Goal: Information Seeking & Learning: Compare options

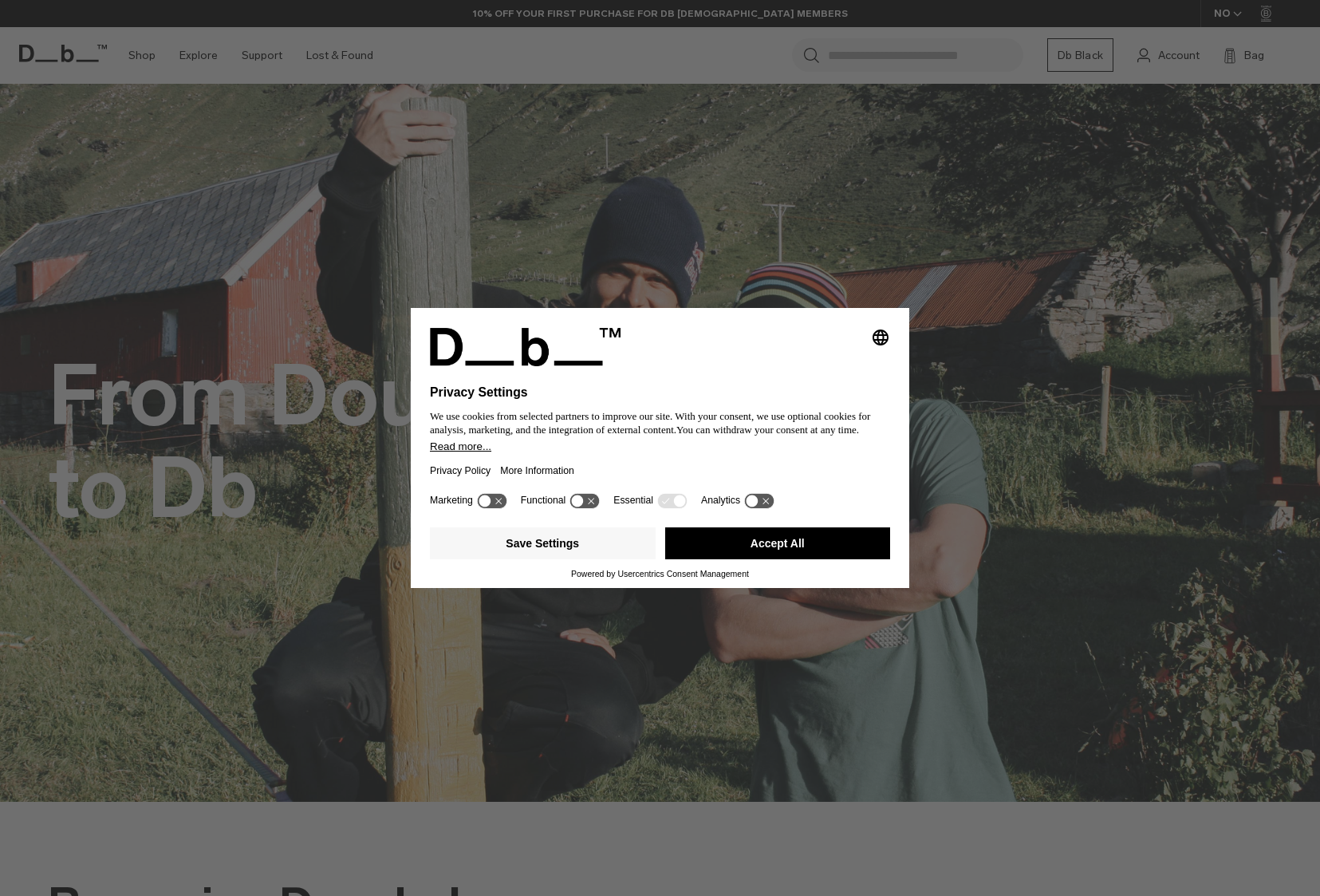
click at [774, 541] on button "Accept All" at bounding box center [778, 543] width 226 height 32
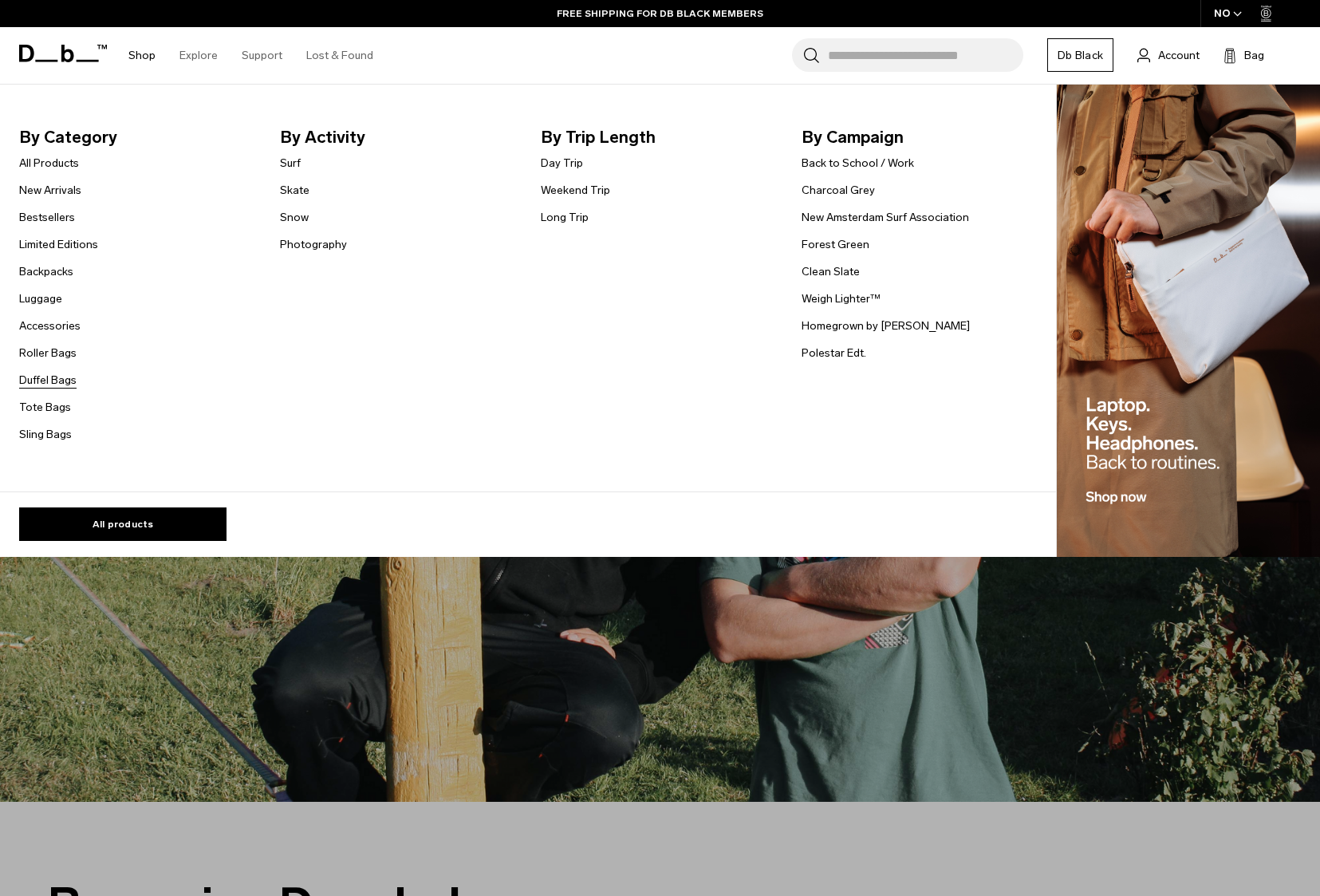
click at [69, 382] on link "Duffel Bags" at bounding box center [47, 380] width 57 height 17
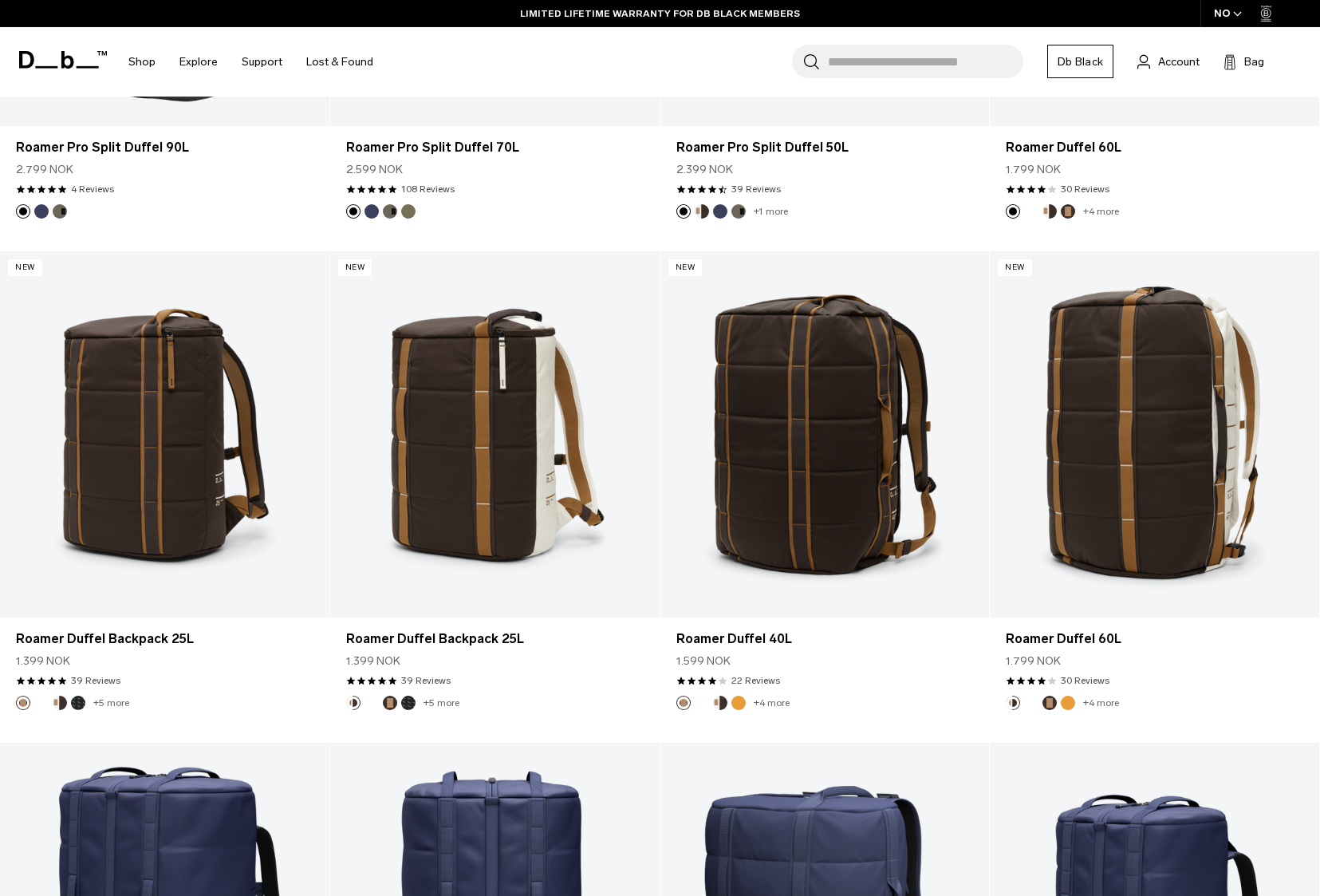
scroll to position [672, 0]
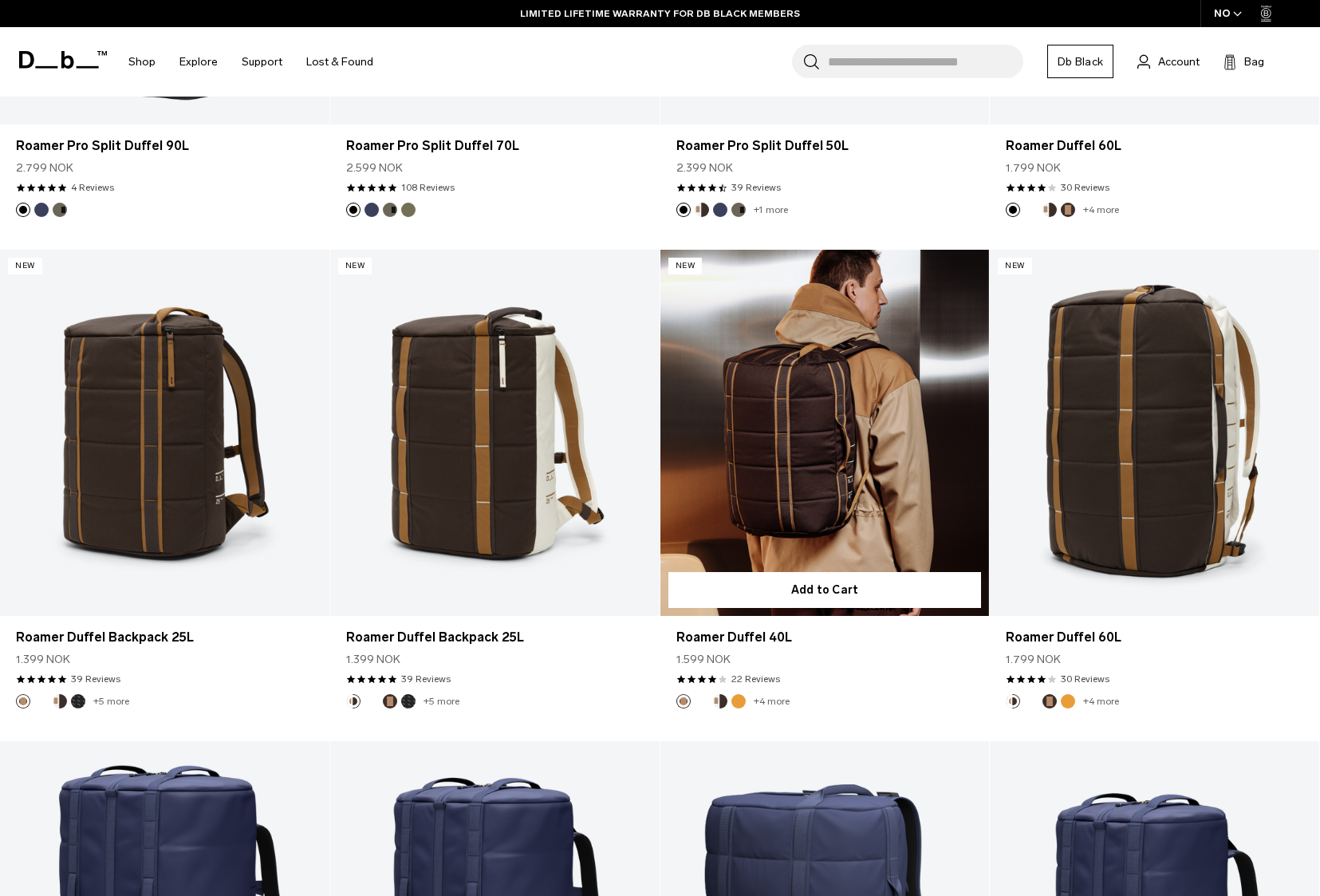
click at [817, 491] on link "Roamer Duffel 40L" at bounding box center [825, 433] width 329 height 367
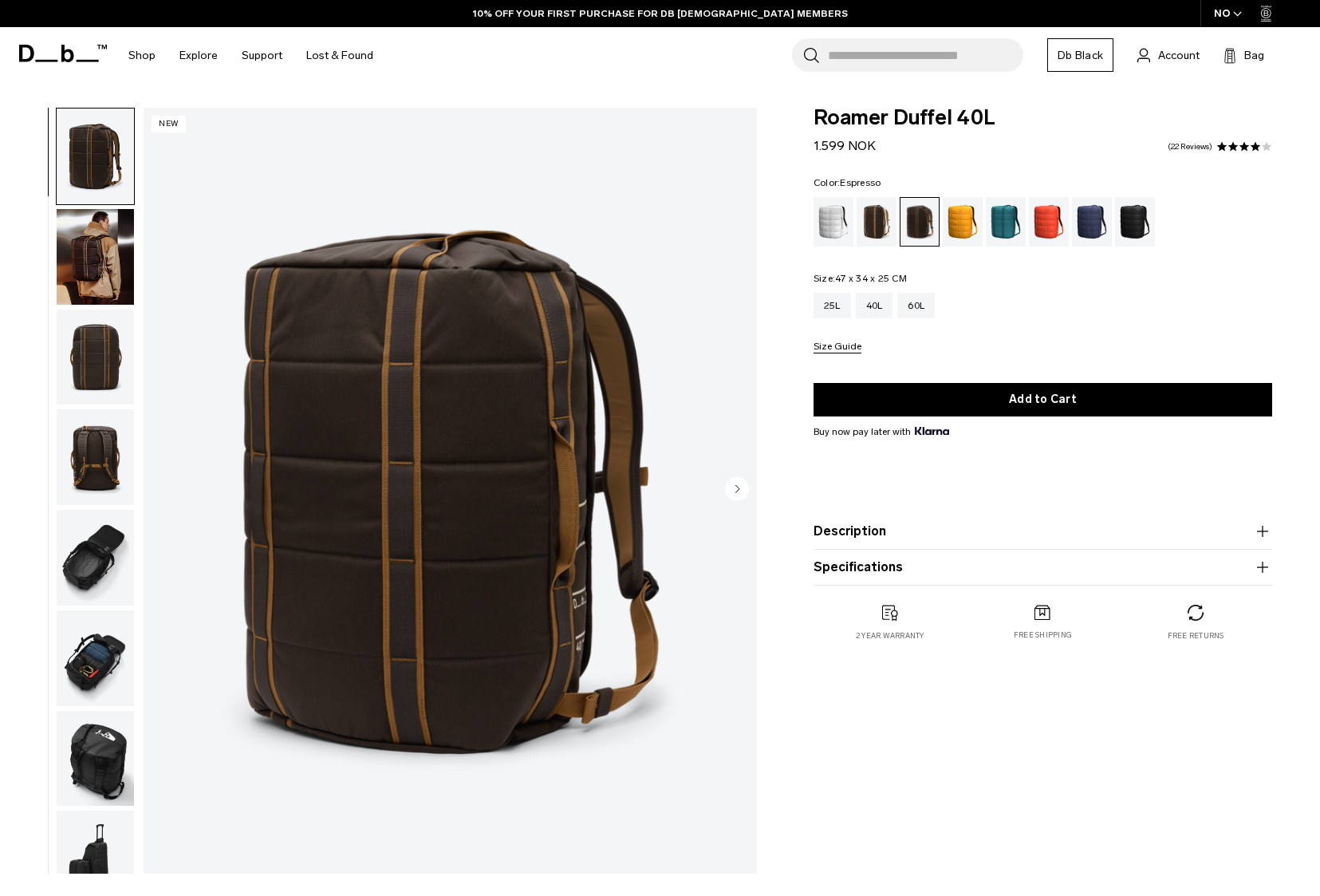
click at [891, 532] on button "Description" at bounding box center [1044, 531] width 459 height 19
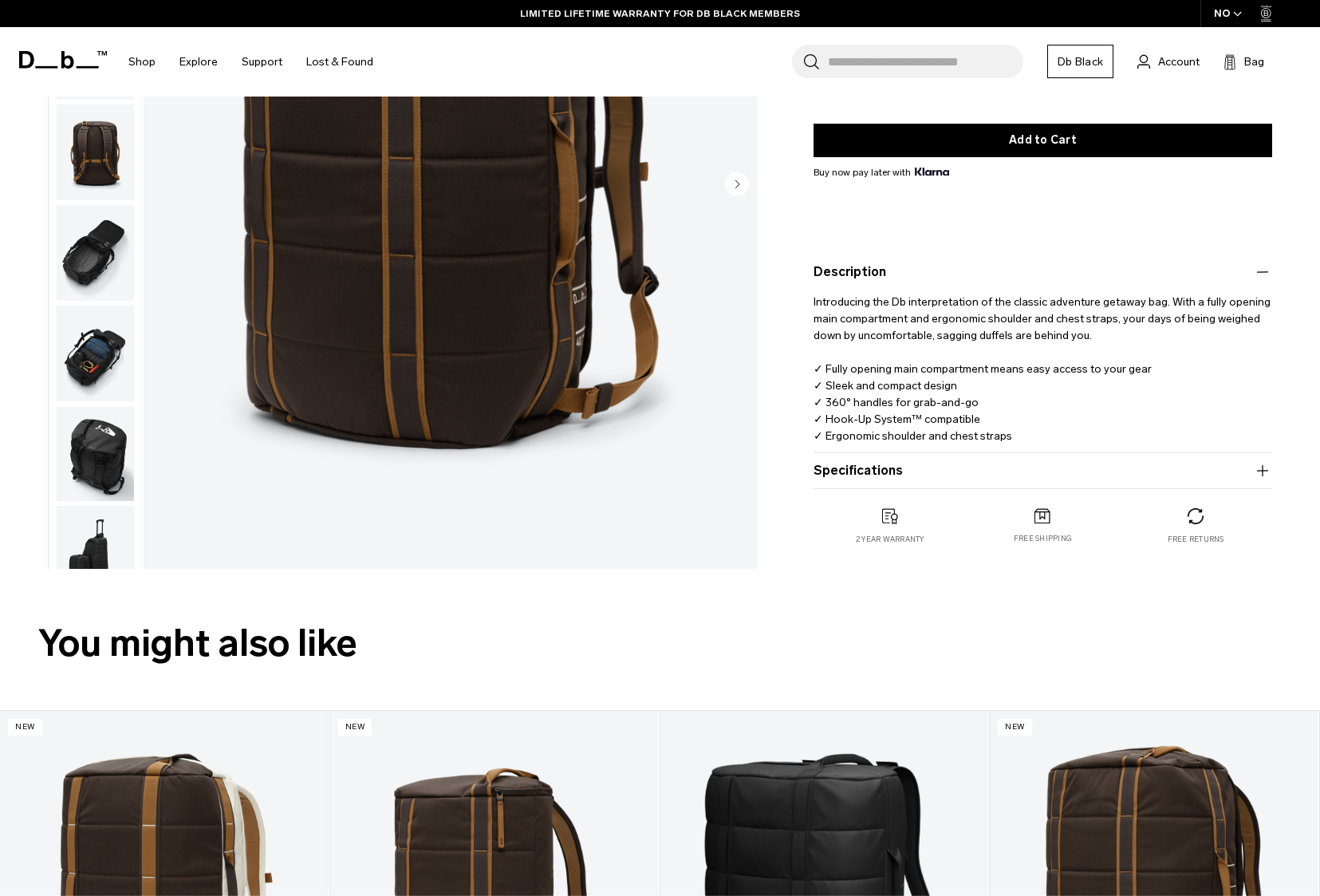
scroll to position [310, 0]
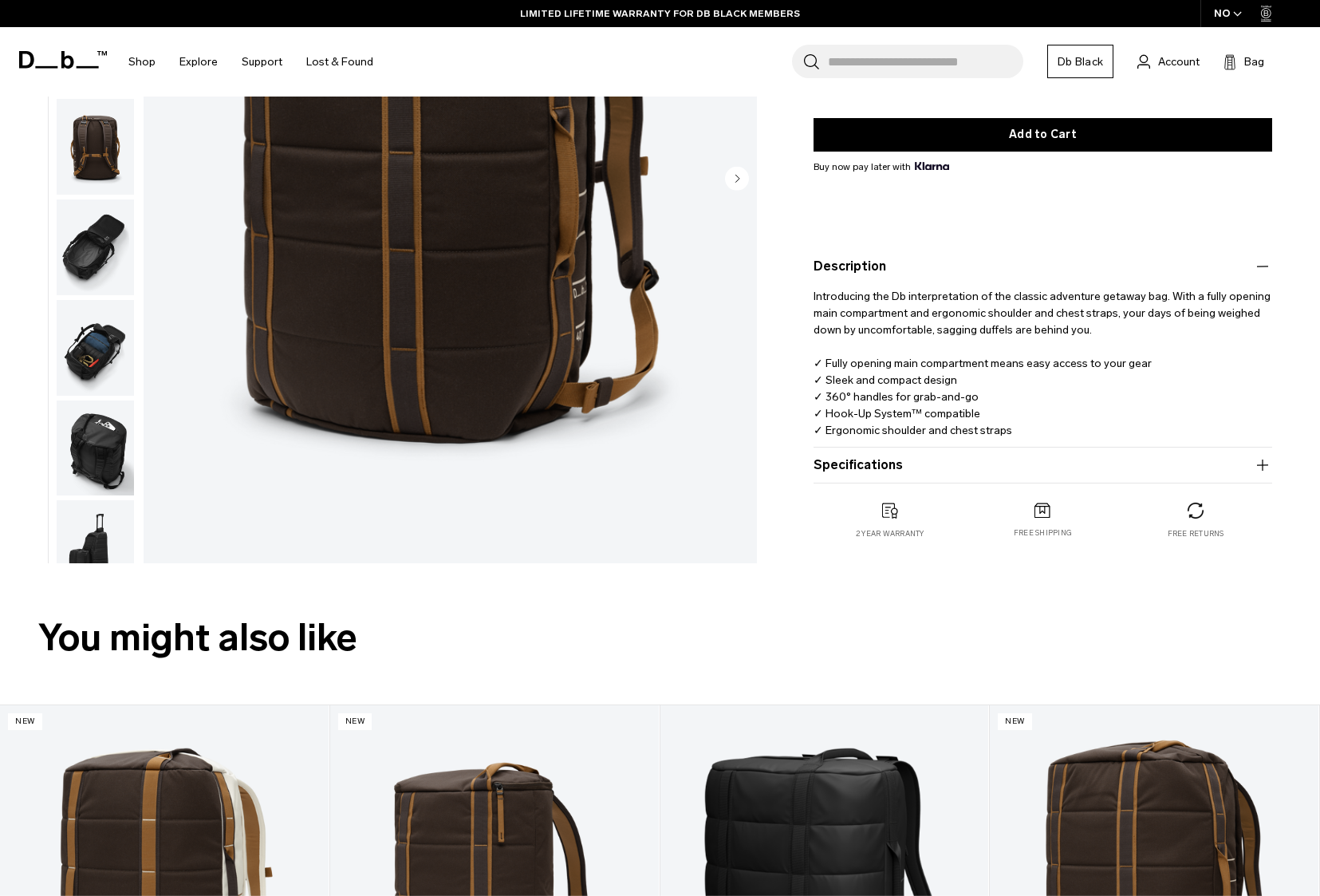
click at [923, 466] on button "Specifications" at bounding box center [1044, 465] width 459 height 19
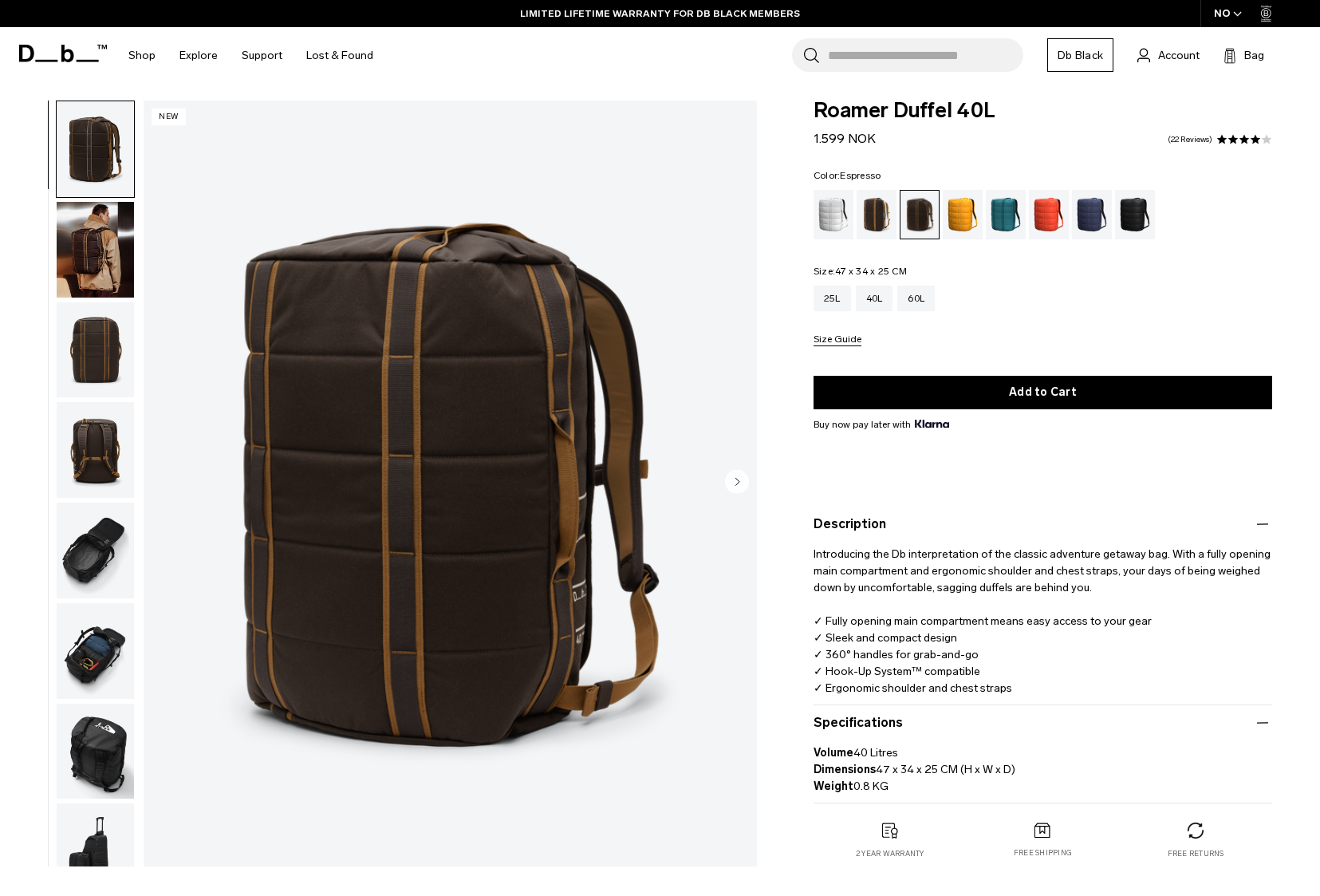
scroll to position [0, 0]
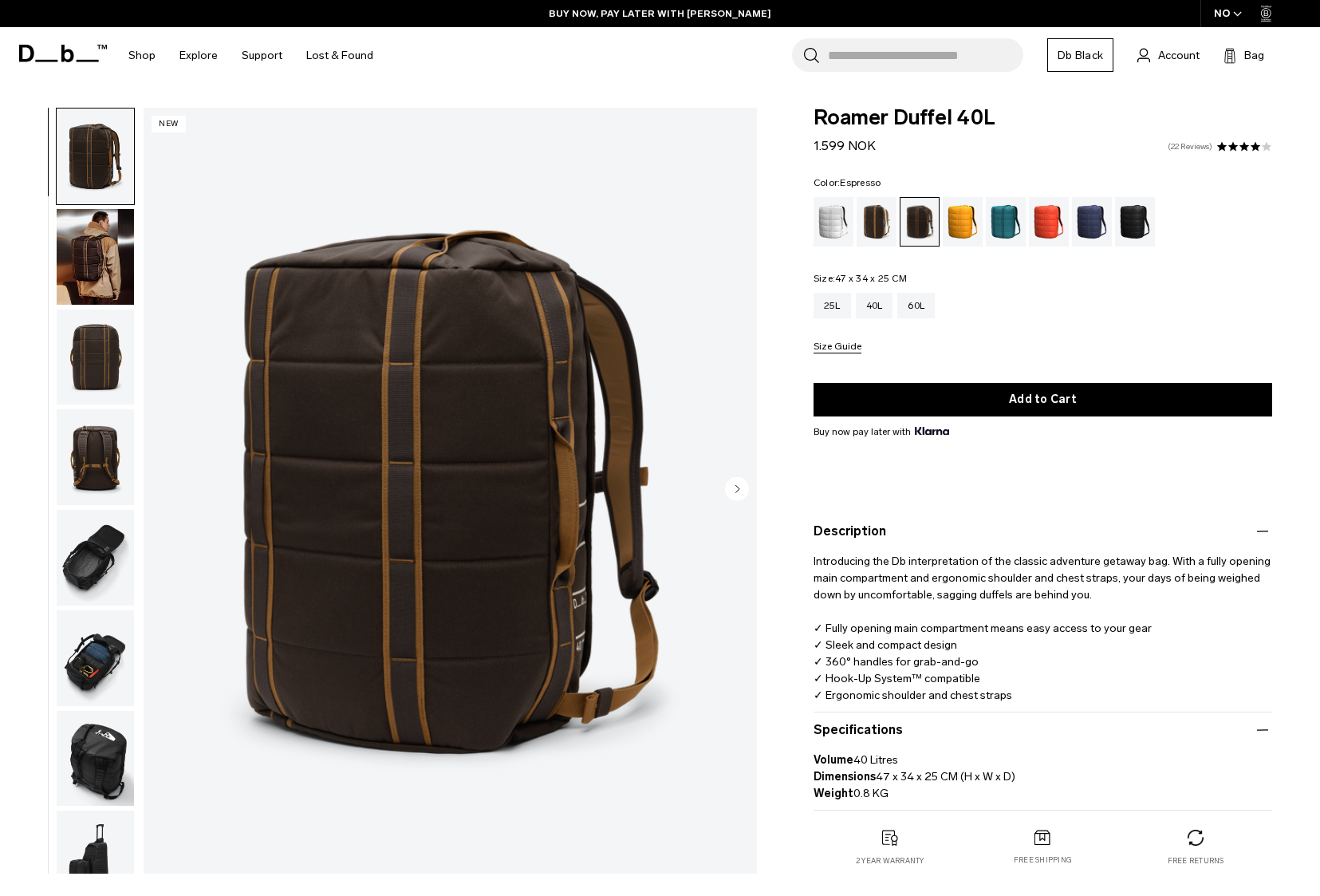
click at [1172, 149] on link "22 Reviews" at bounding box center [1190, 147] width 45 height 8
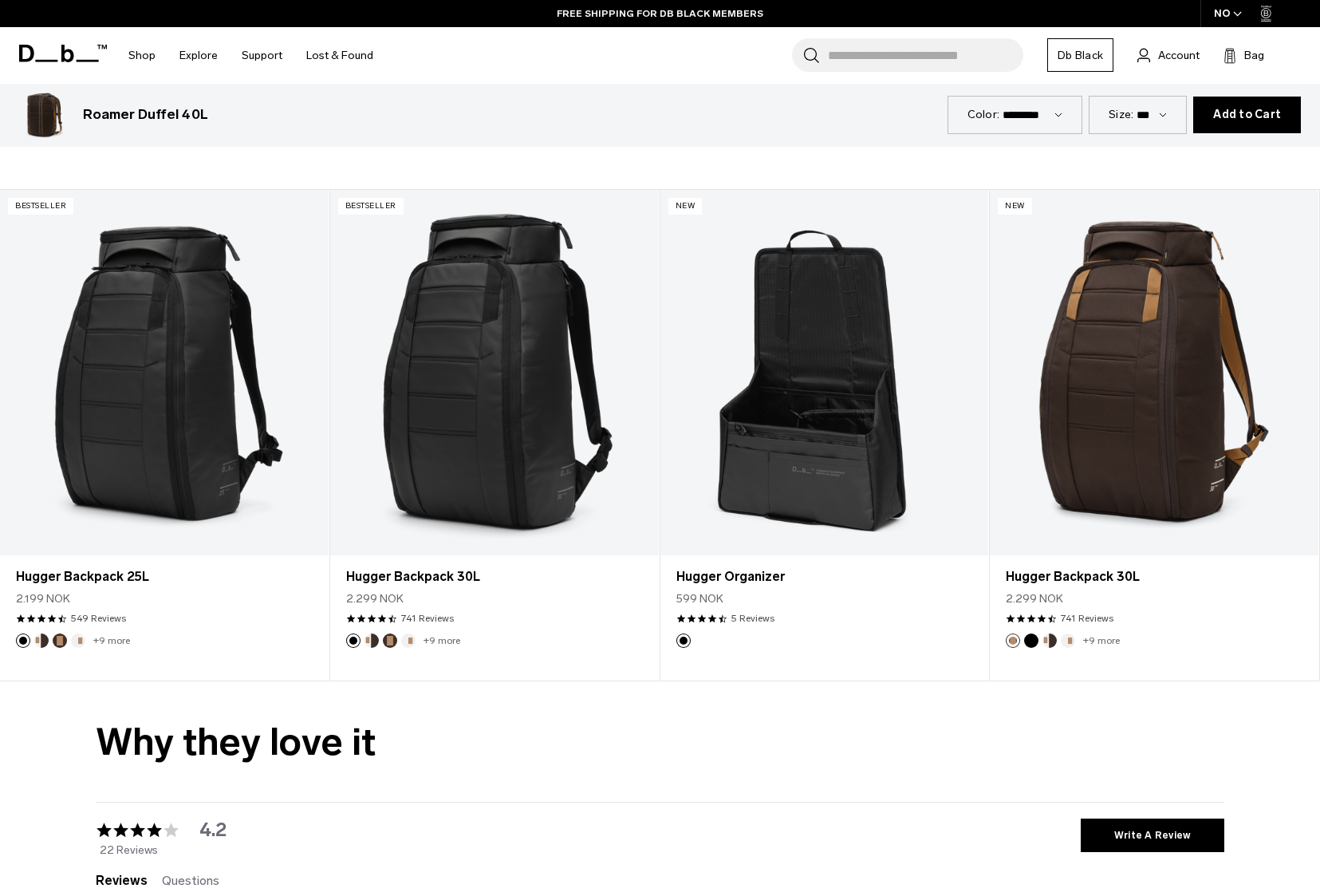
scroll to position [2802, 0]
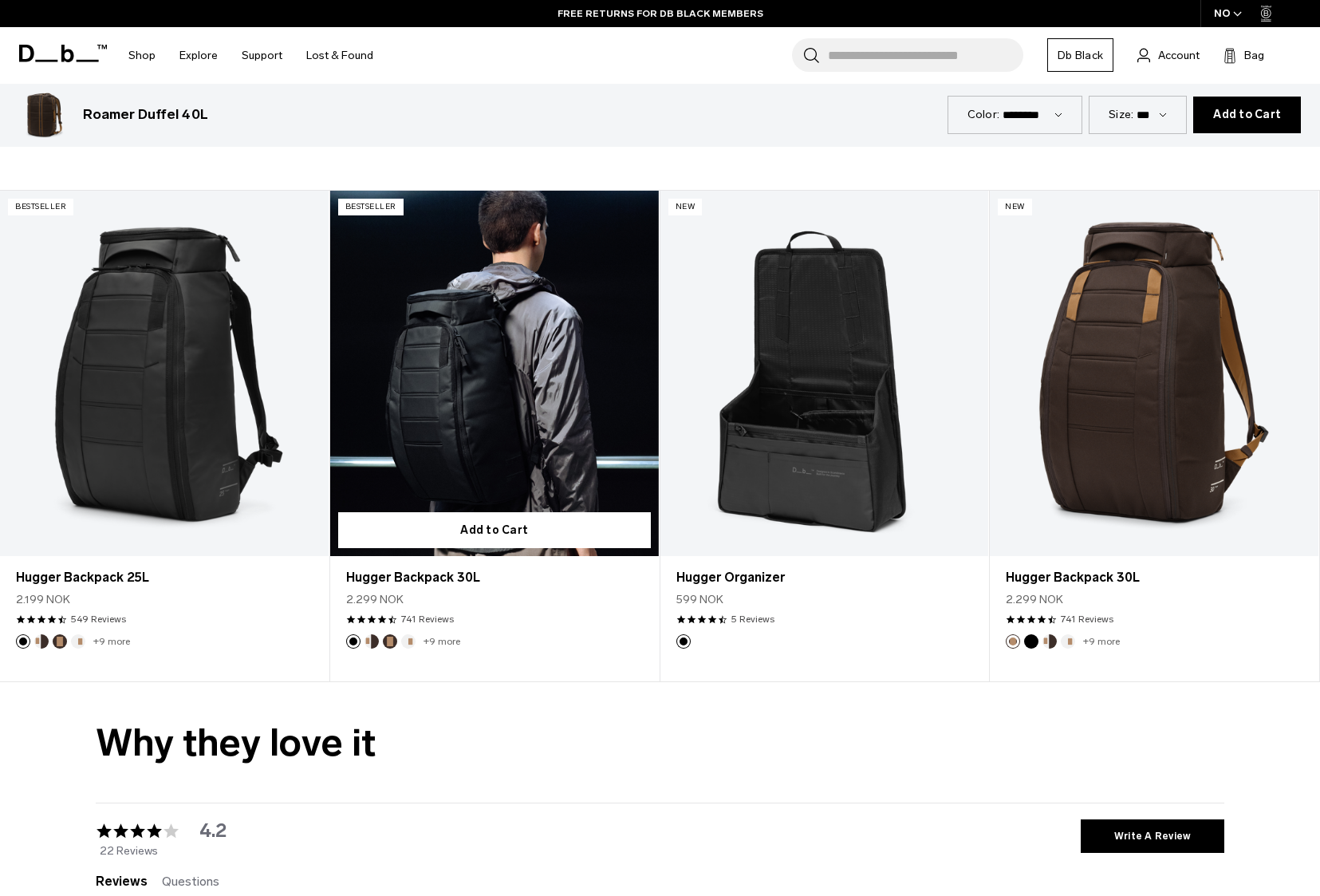
click at [521, 371] on link "Hugger Backpack 30L" at bounding box center [495, 373] width 329 height 366
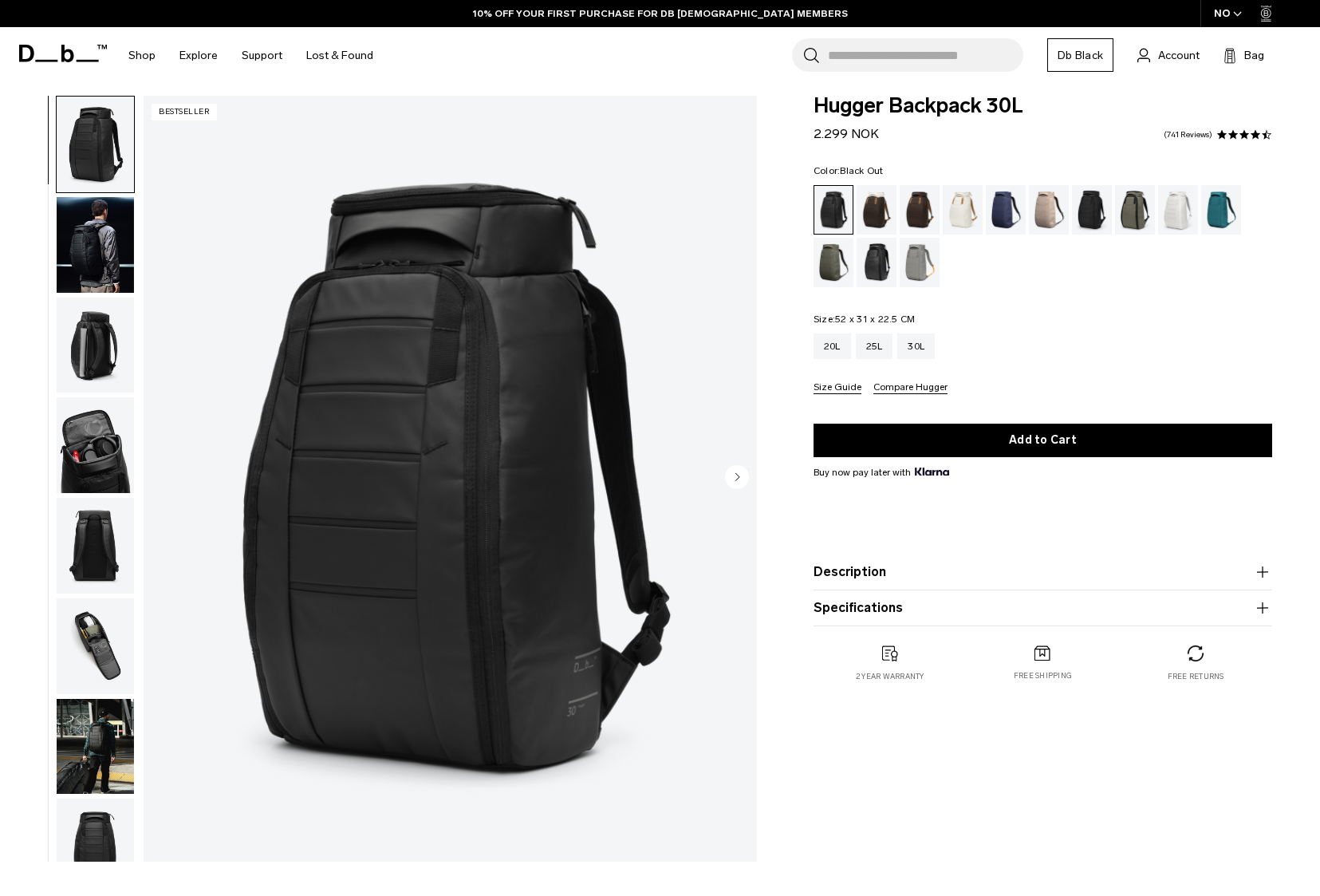
scroll to position [16, 0]
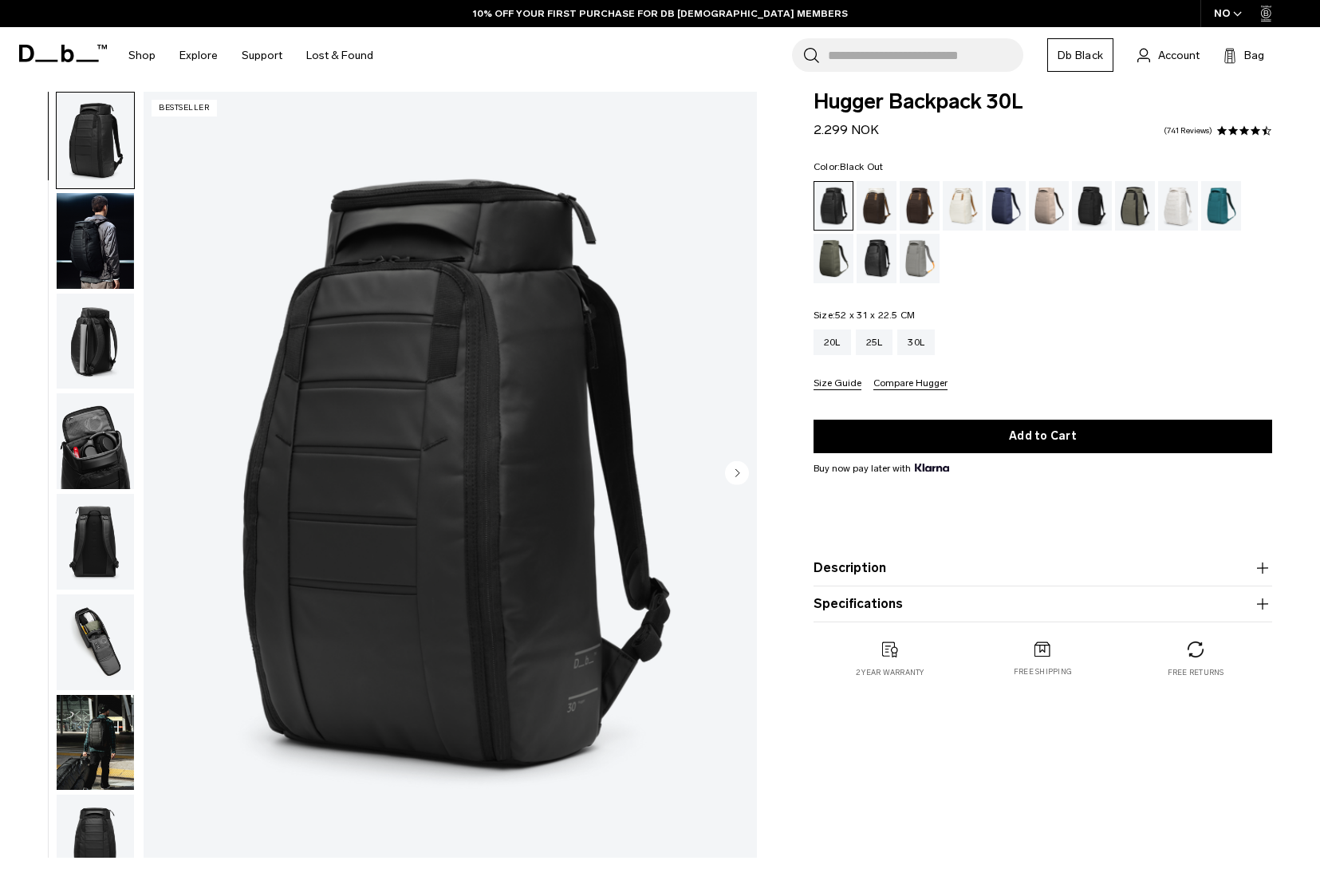
click at [904, 577] on button "Description" at bounding box center [1044, 568] width 459 height 19
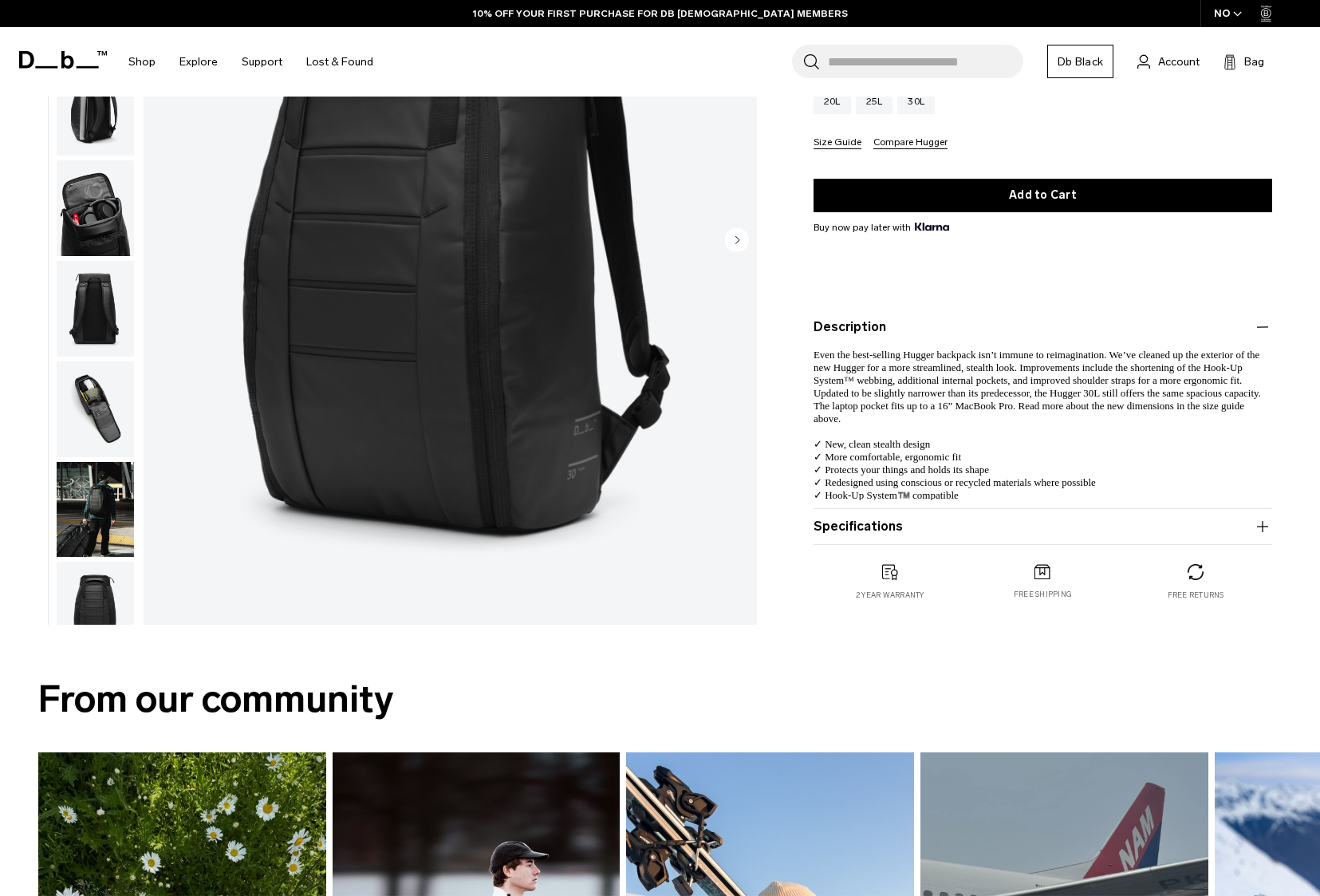
scroll to position [0, 0]
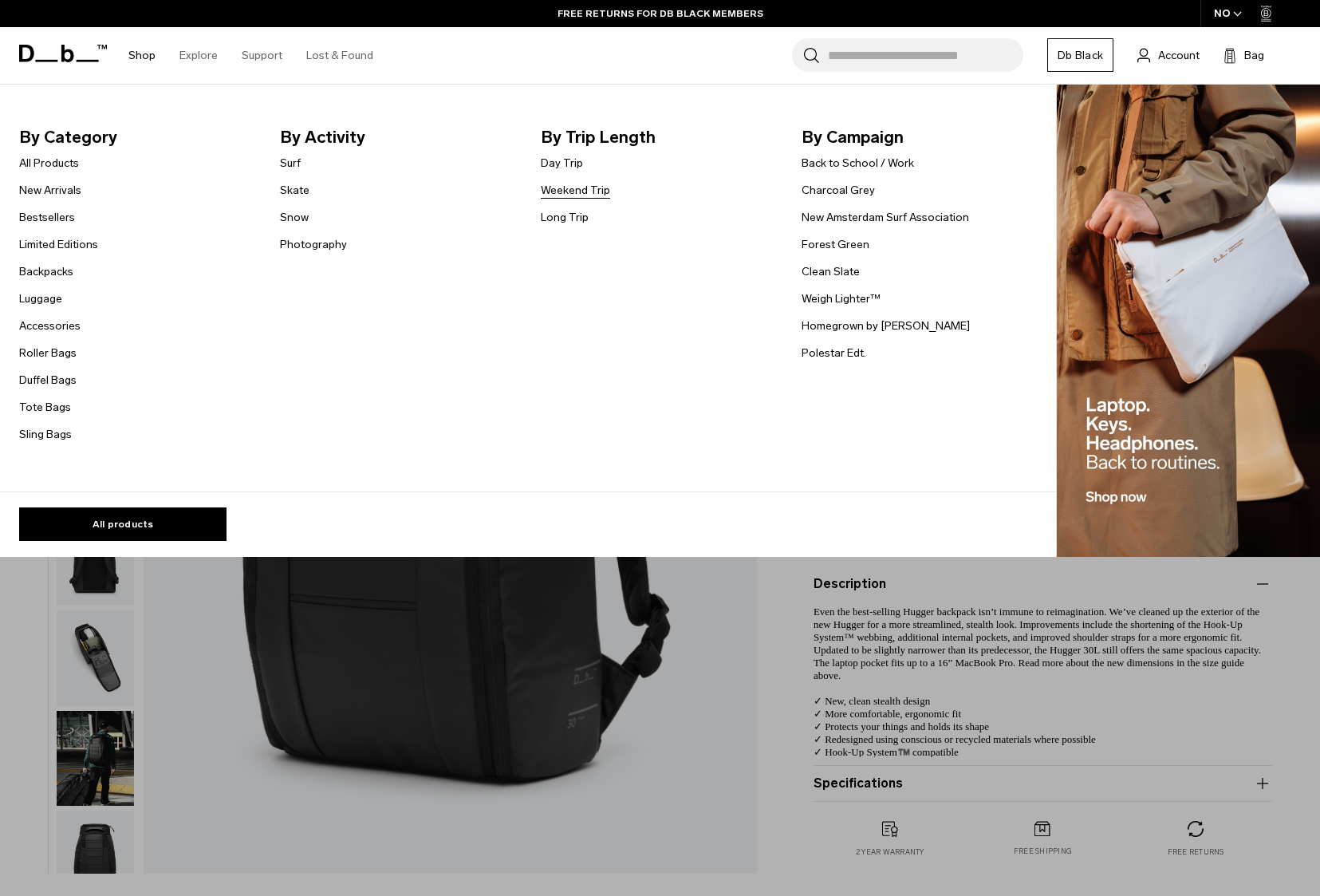
click at [574, 193] on link "Weekend Trip" at bounding box center [575, 190] width 70 height 17
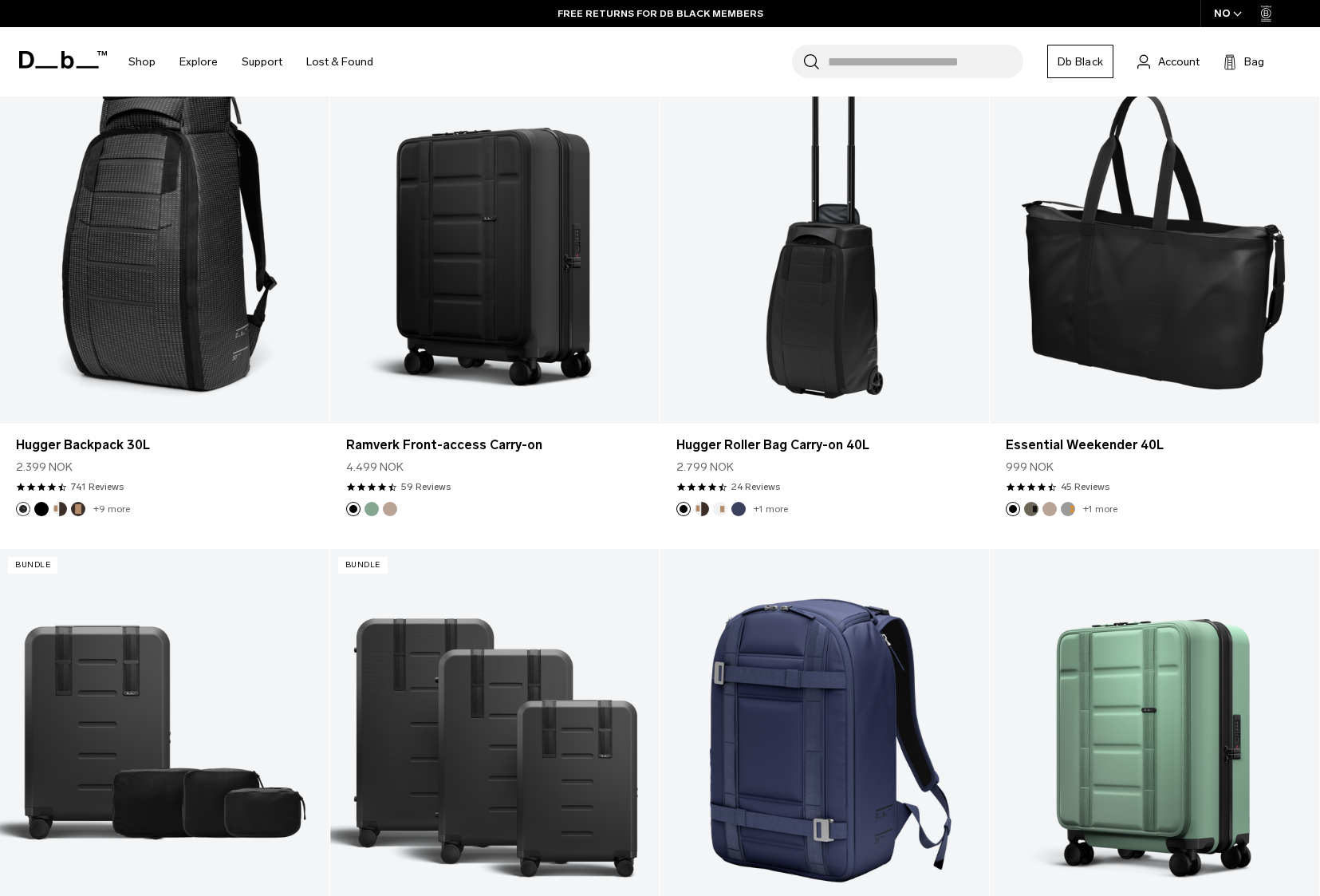
scroll to position [3378, 0]
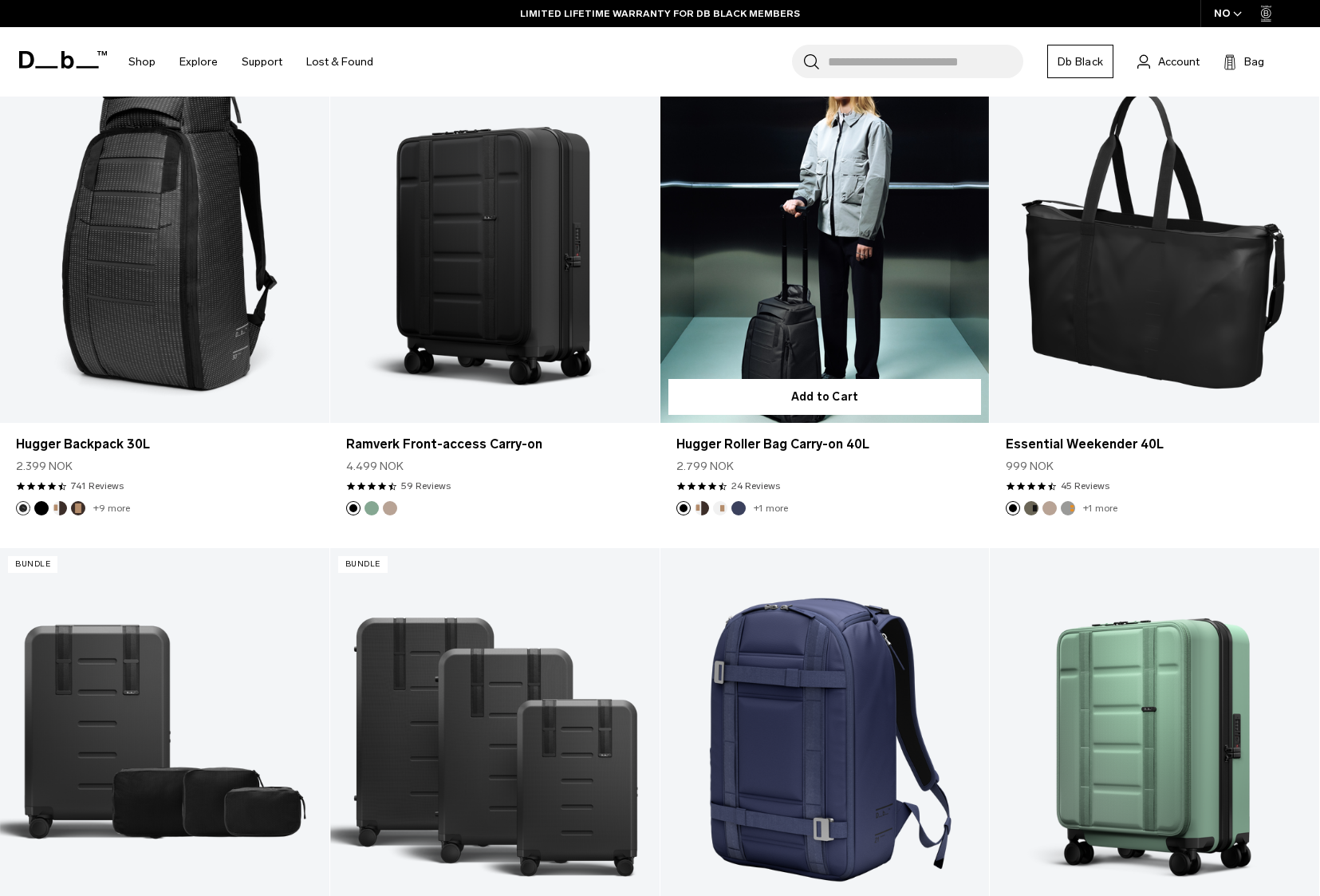
click at [824, 244] on link "Hugger Roller Bag Carry-on 40L" at bounding box center [825, 240] width 329 height 367
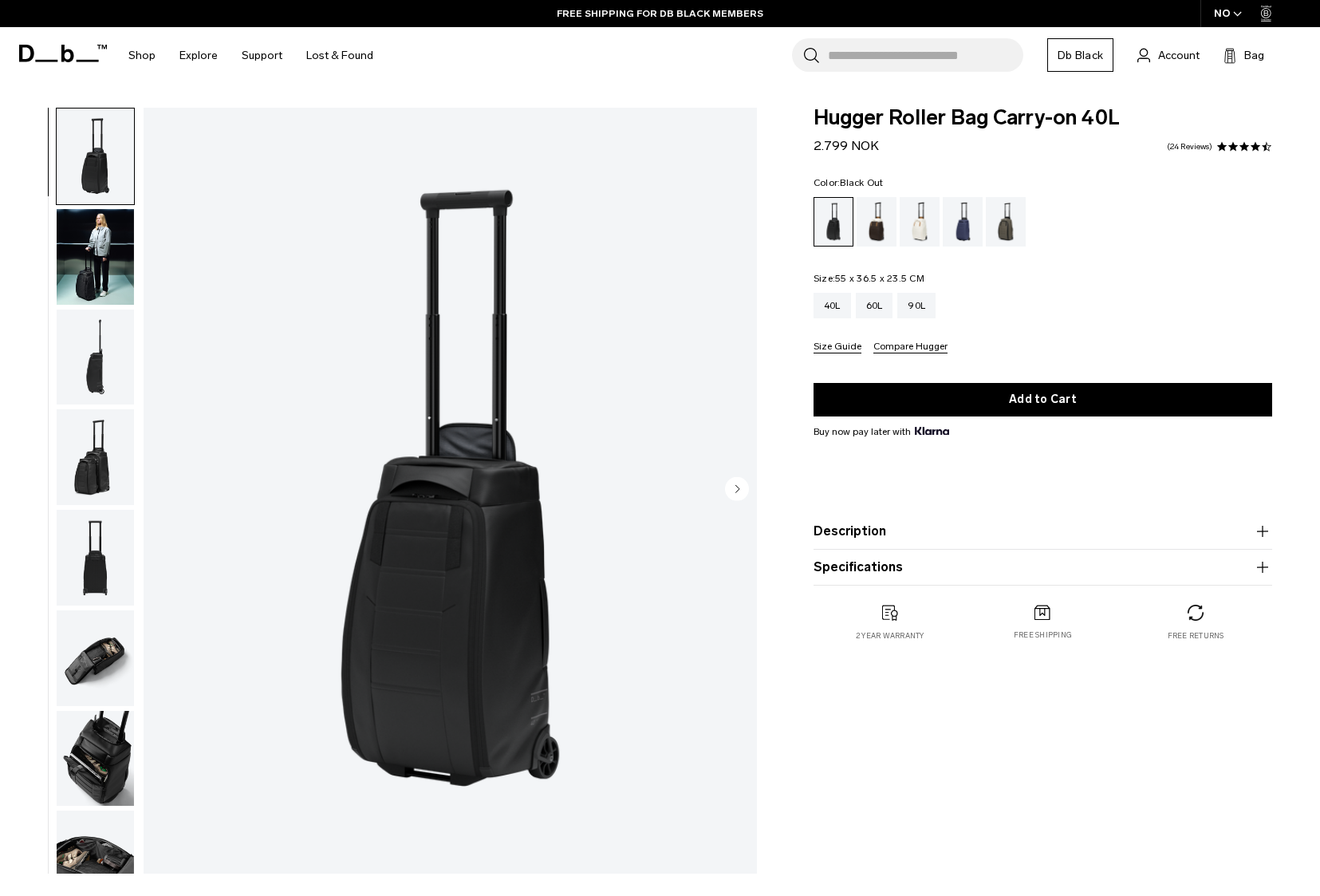
click at [929, 541] on button "Description" at bounding box center [1044, 531] width 459 height 19
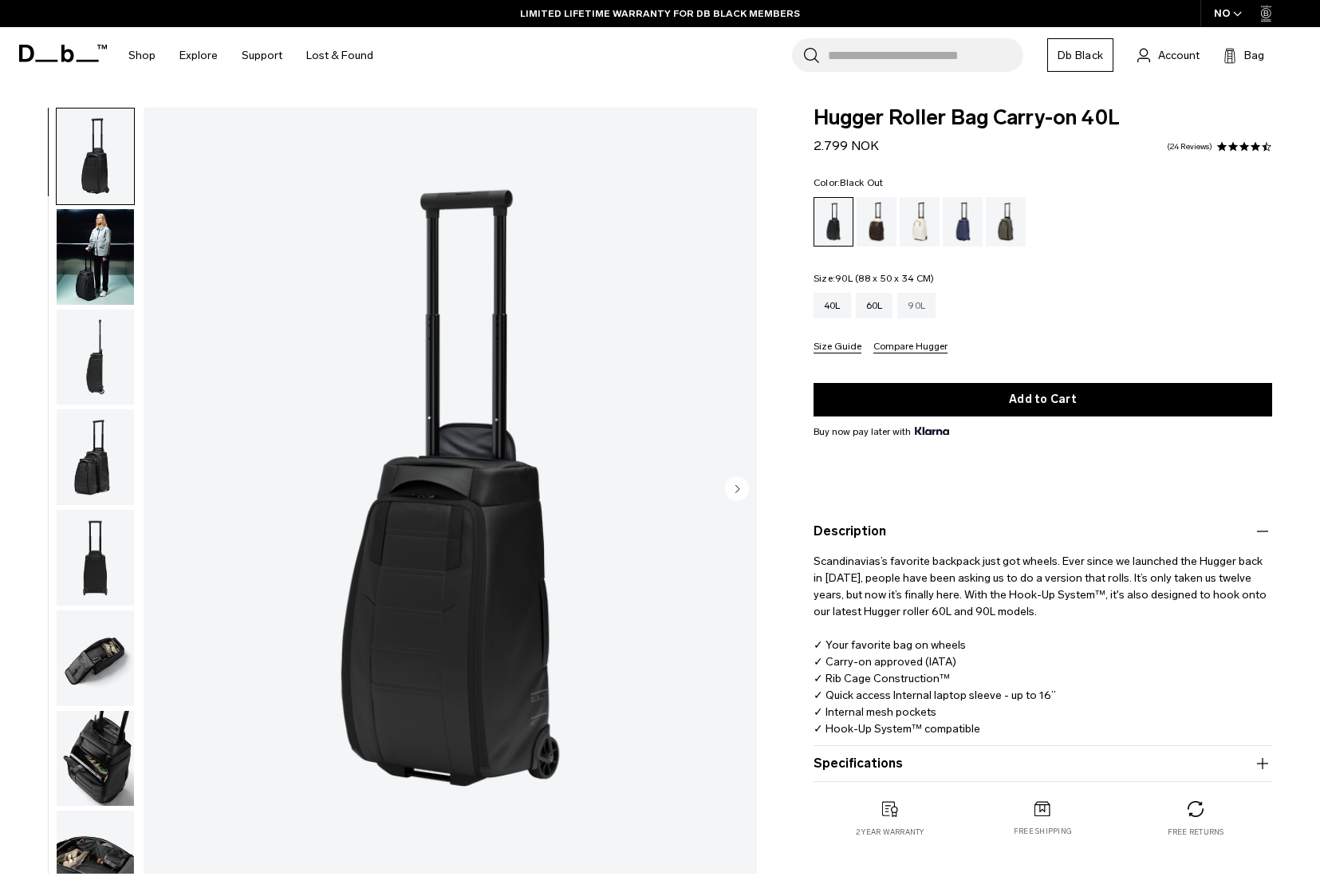
click at [919, 304] on div "90L" at bounding box center [917, 305] width 39 height 25
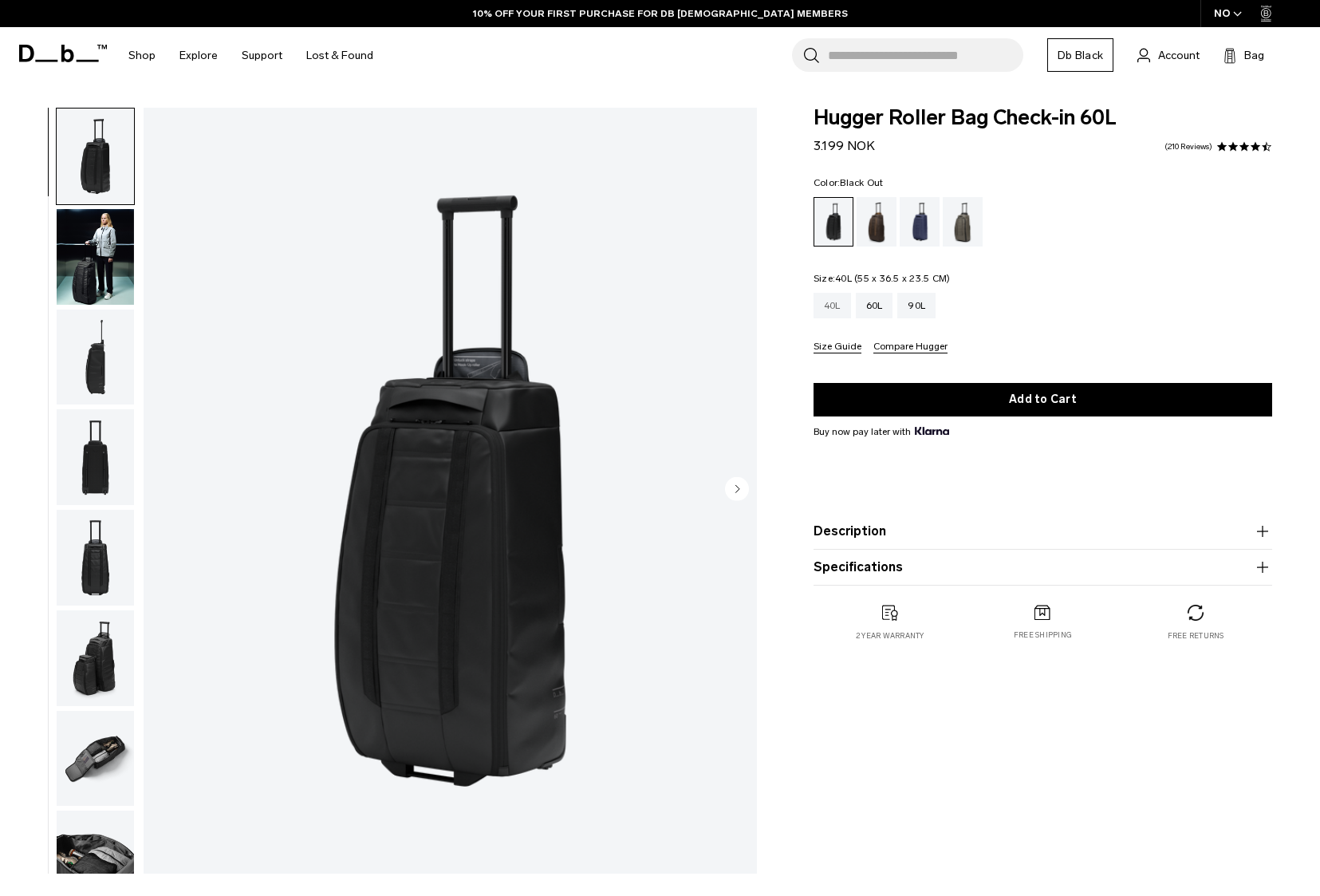
click at [828, 307] on div "40L" at bounding box center [833, 305] width 38 height 25
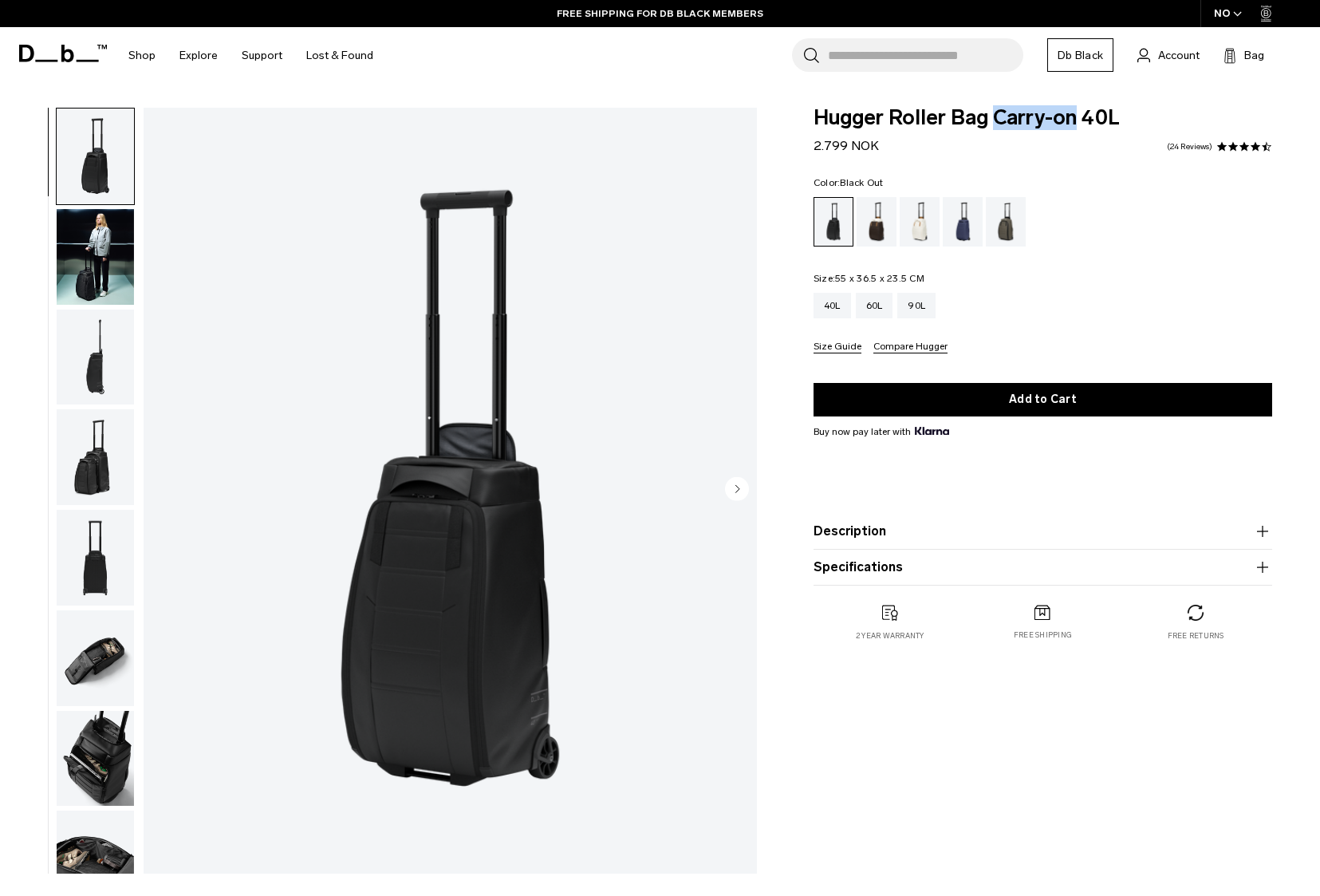
drag, startPoint x: 1078, startPoint y: 118, endPoint x: 998, endPoint y: 120, distance: 80.0
click at [998, 120] on span "Hugger Roller Bag Carry-on 40L" at bounding box center [1044, 118] width 459 height 21
copy span "Carry-on"
click at [877, 52] on input "Search for Bags, Luggage..." at bounding box center [926, 55] width 196 height 34
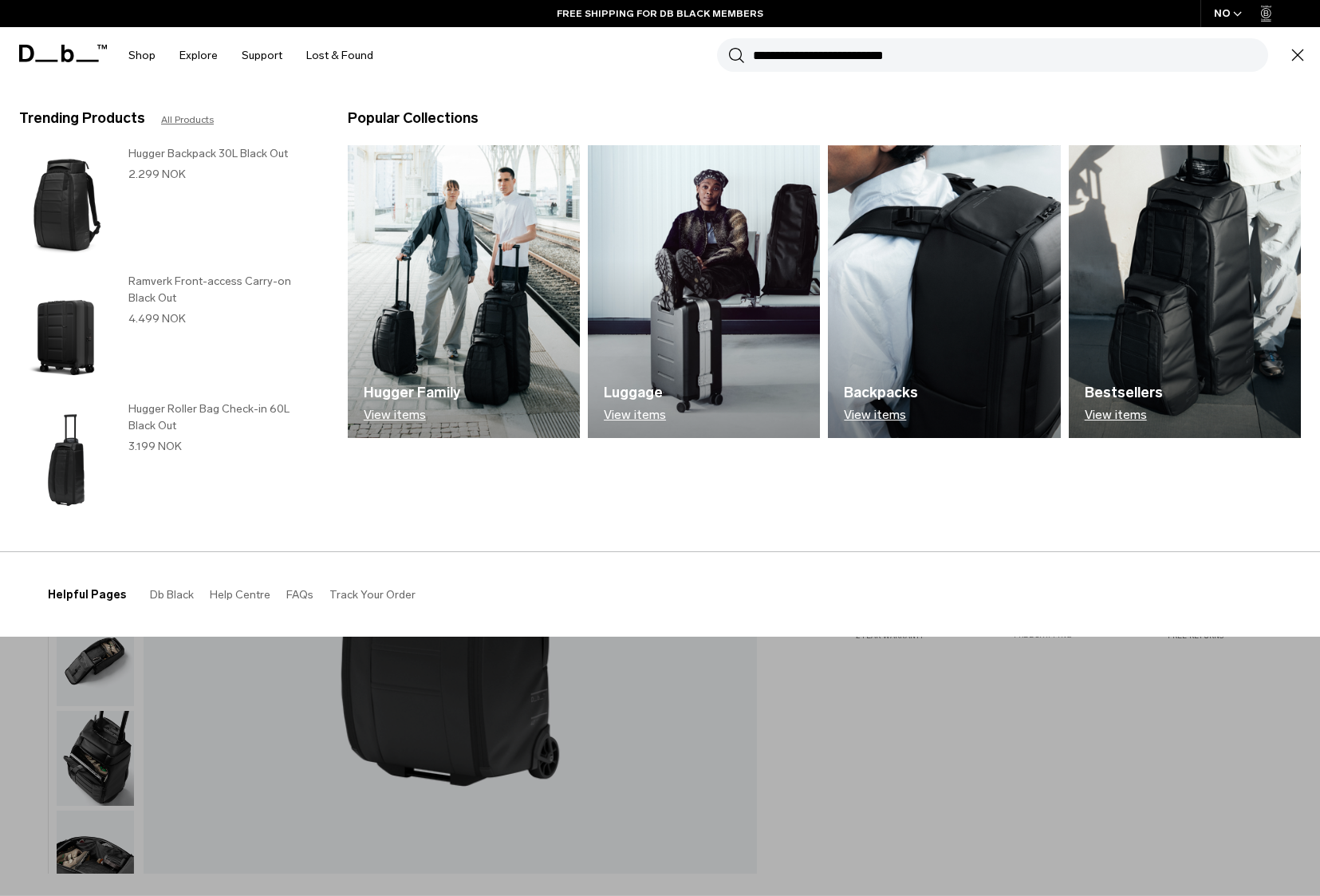
paste input "********"
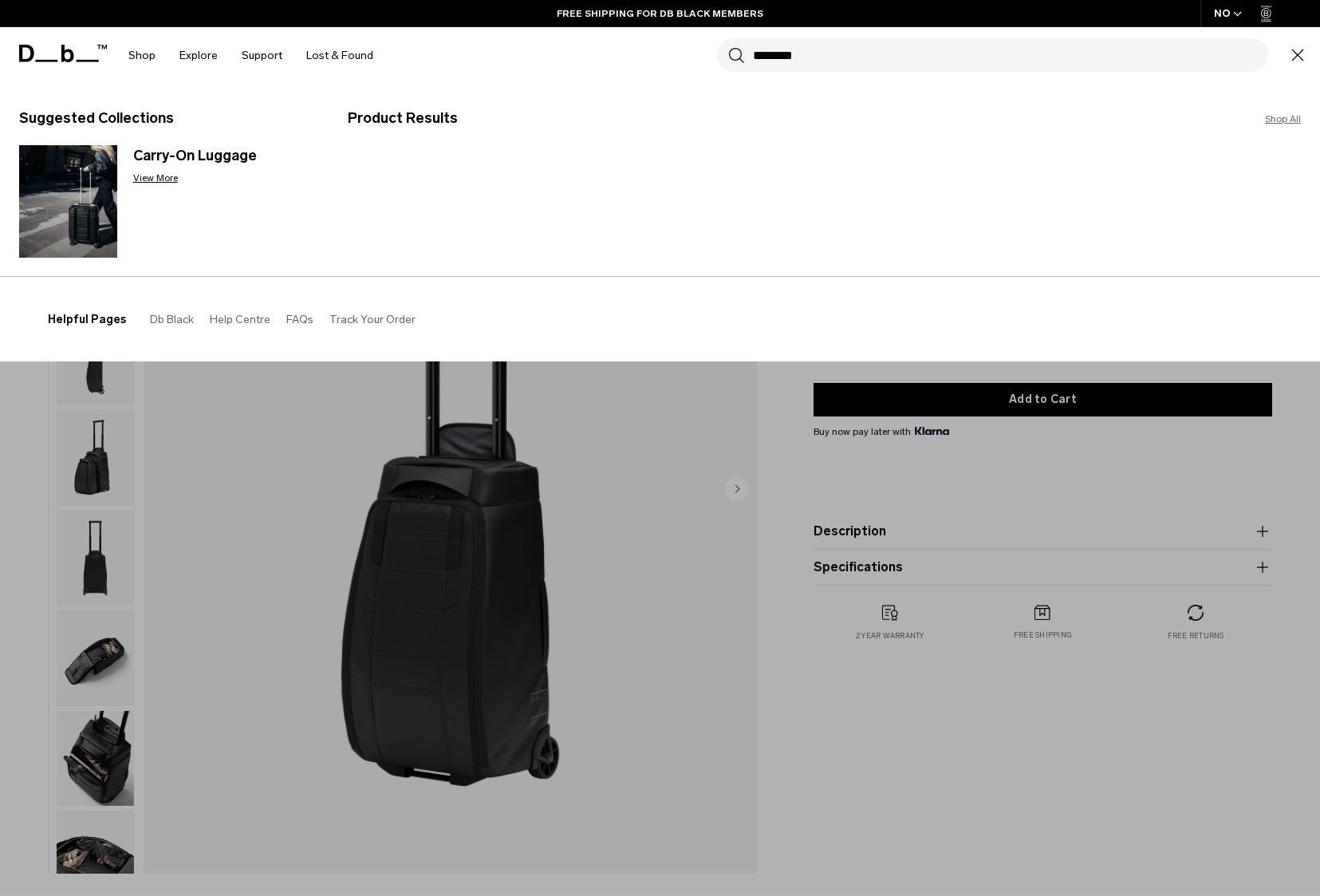
type input "********"
click at [729, 46] on button "Search" at bounding box center [737, 55] width 17 height 18
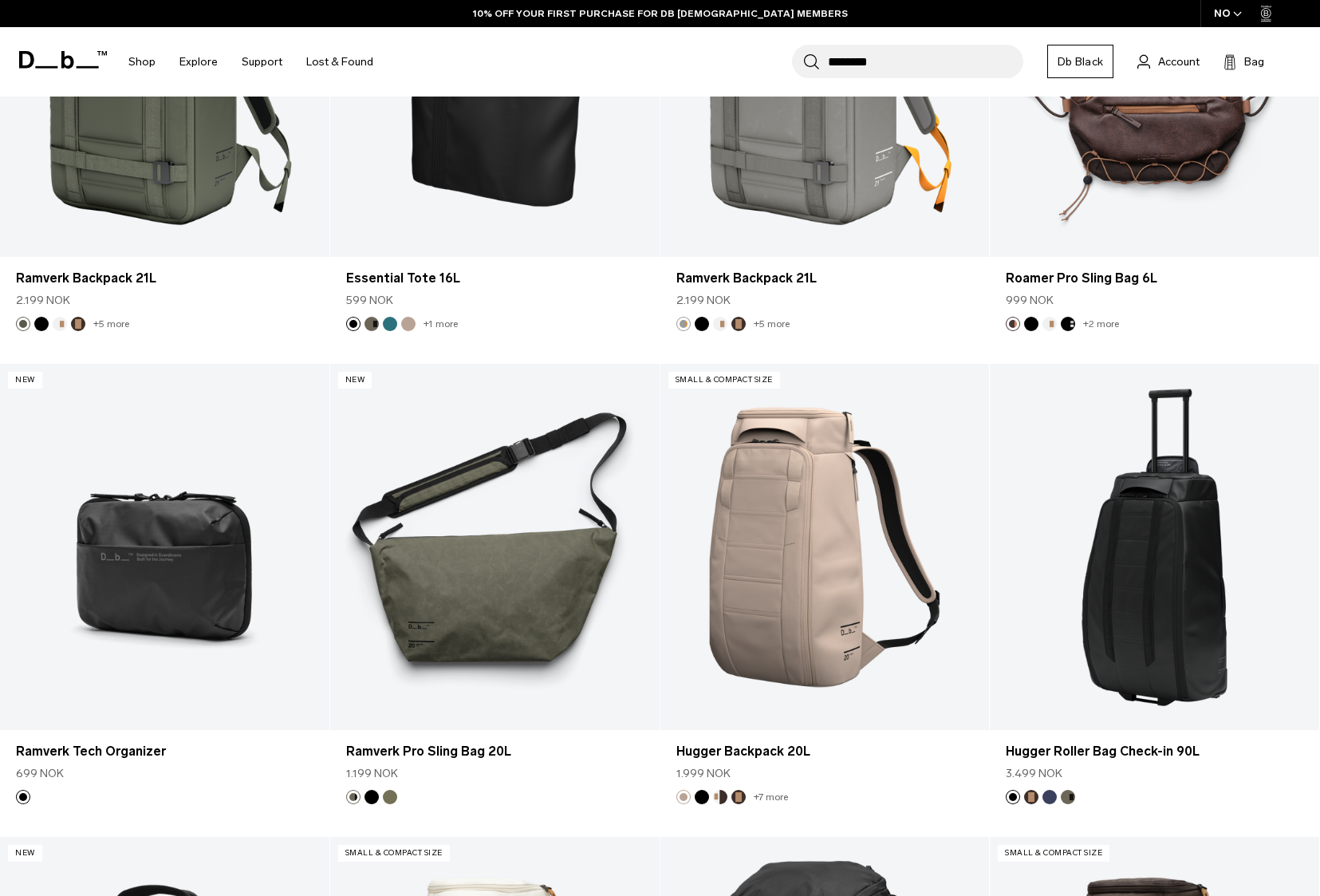
scroll to position [5178, 0]
